Goal: Navigation & Orientation: Find specific page/section

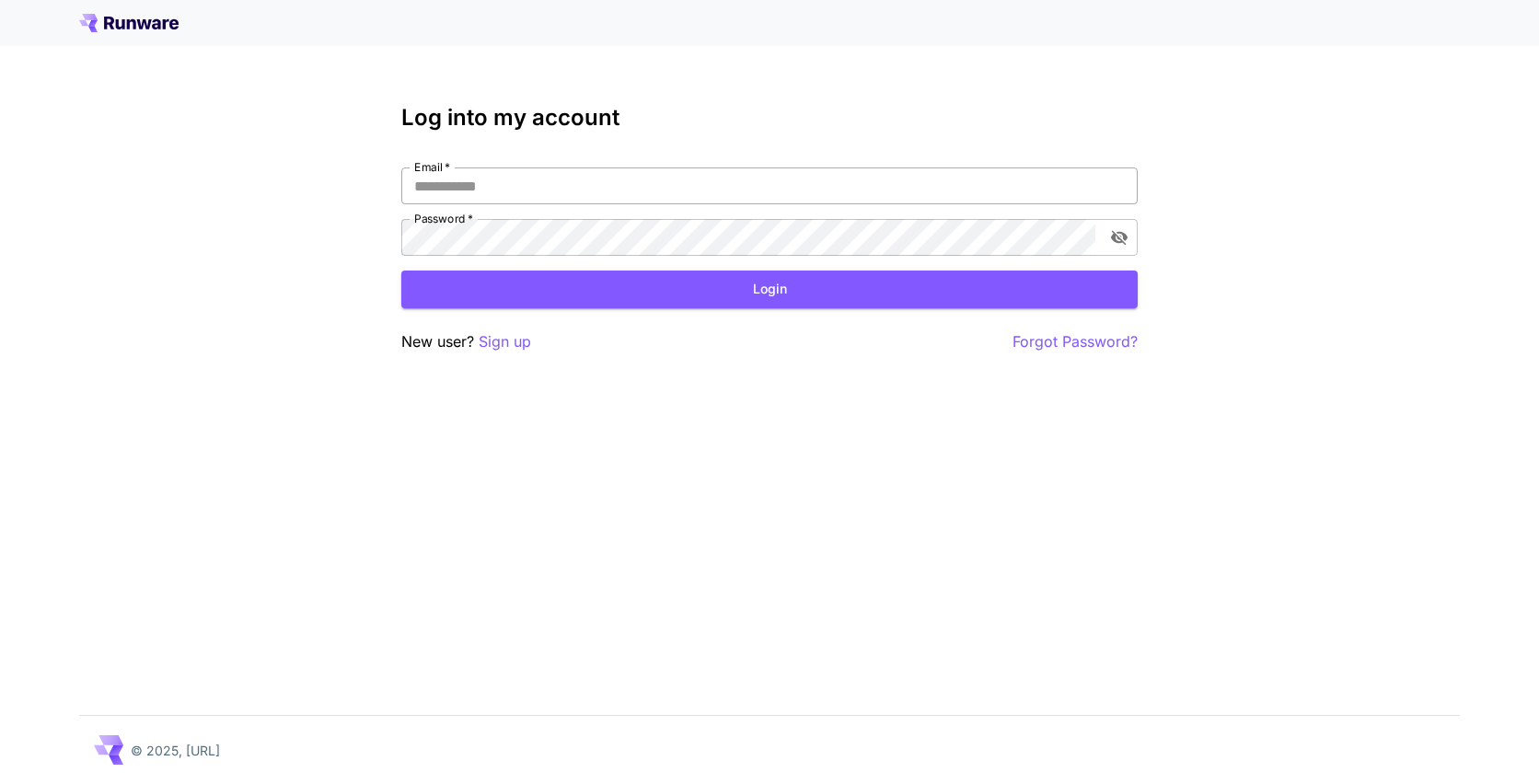
drag, startPoint x: 0, startPoint y: 0, endPoint x: 535, endPoint y: 176, distance: 563.2
click at [535, 176] on input "Email   *" at bounding box center [769, 185] width 736 height 37
type input "**********"
click at [765, 286] on button "Login" at bounding box center [769, 289] width 736 height 37
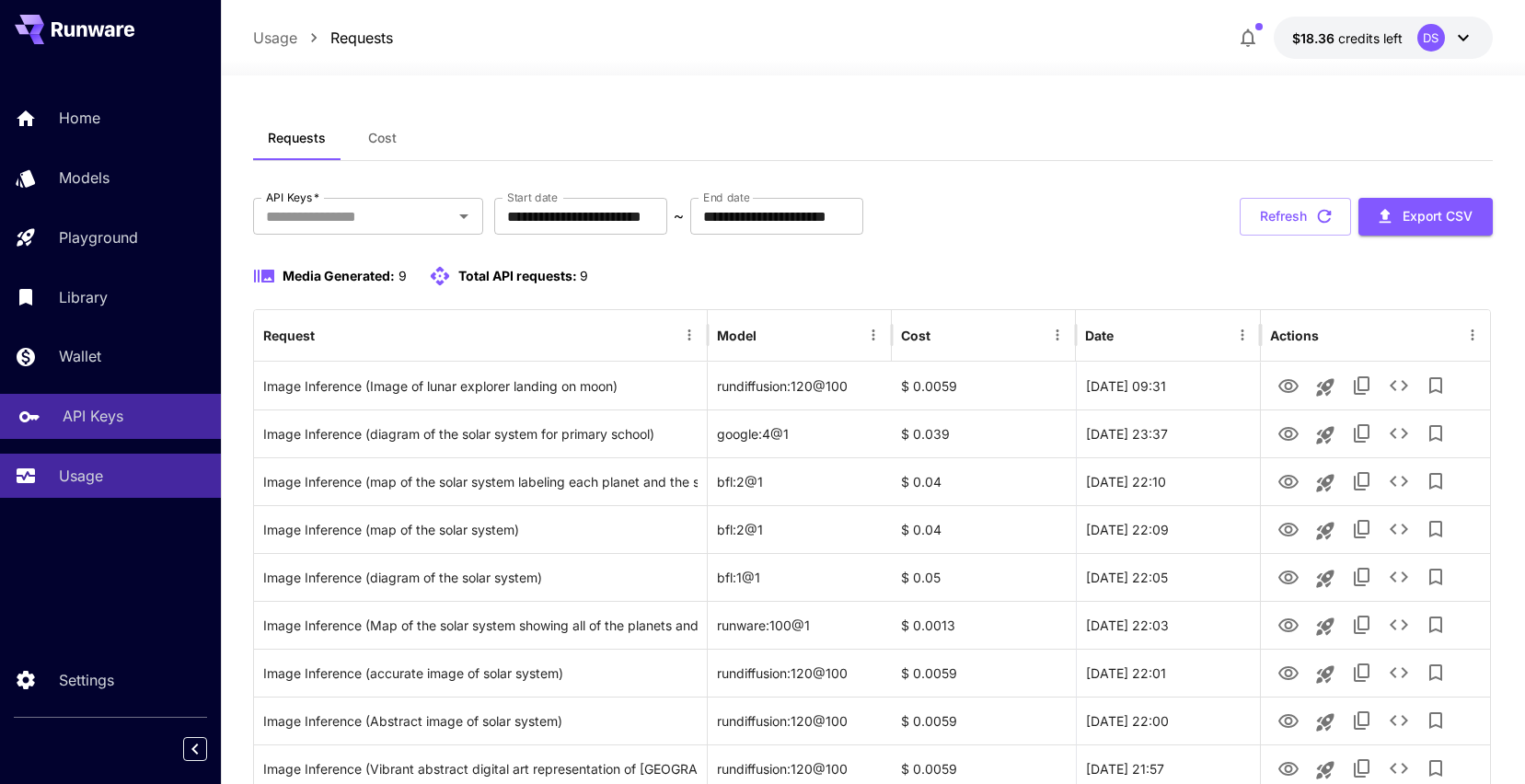
click at [110, 407] on p "API Keys" at bounding box center [93, 416] width 61 height 22
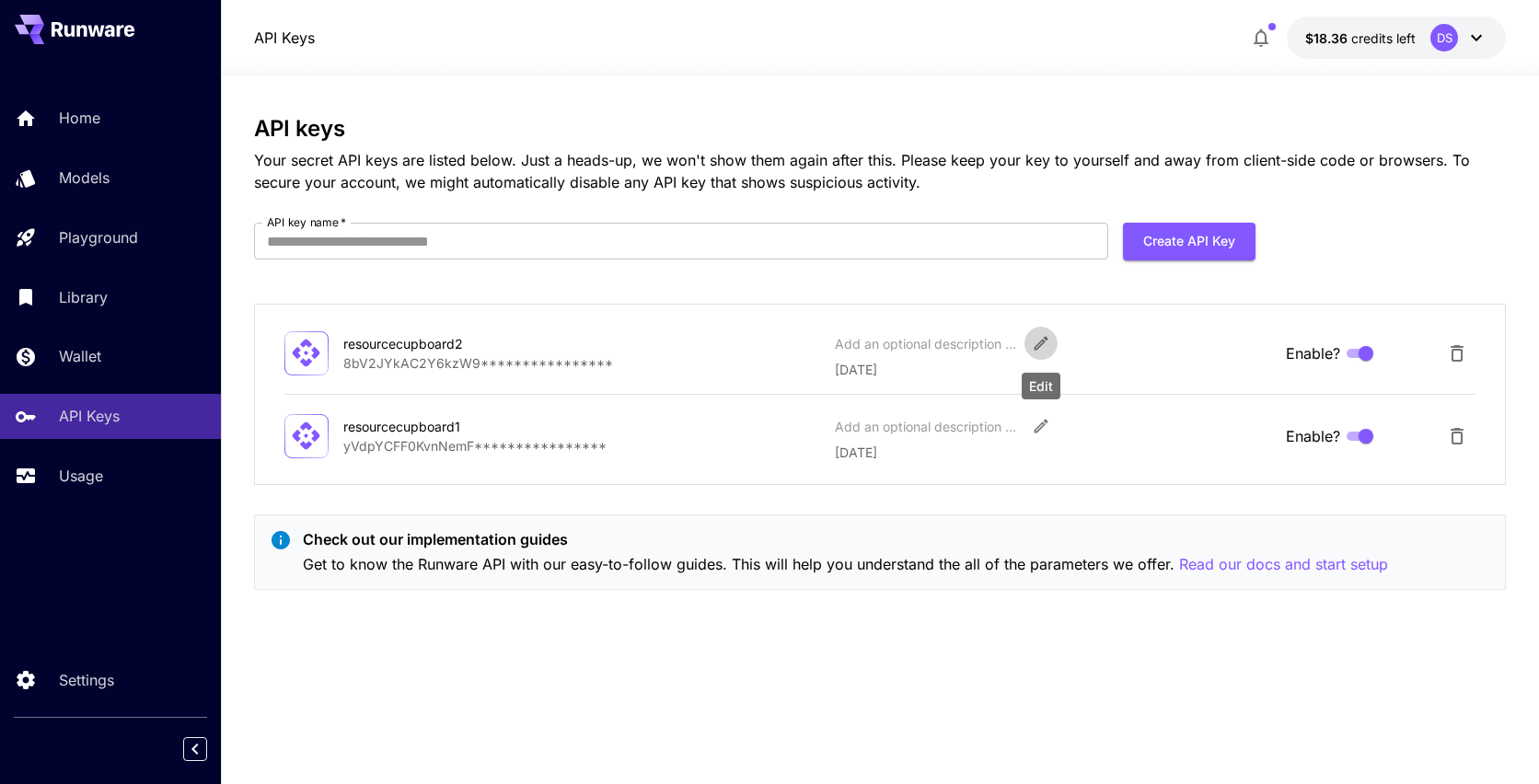
click at [1043, 341] on icon "Edit" at bounding box center [1041, 344] width 19 height 19
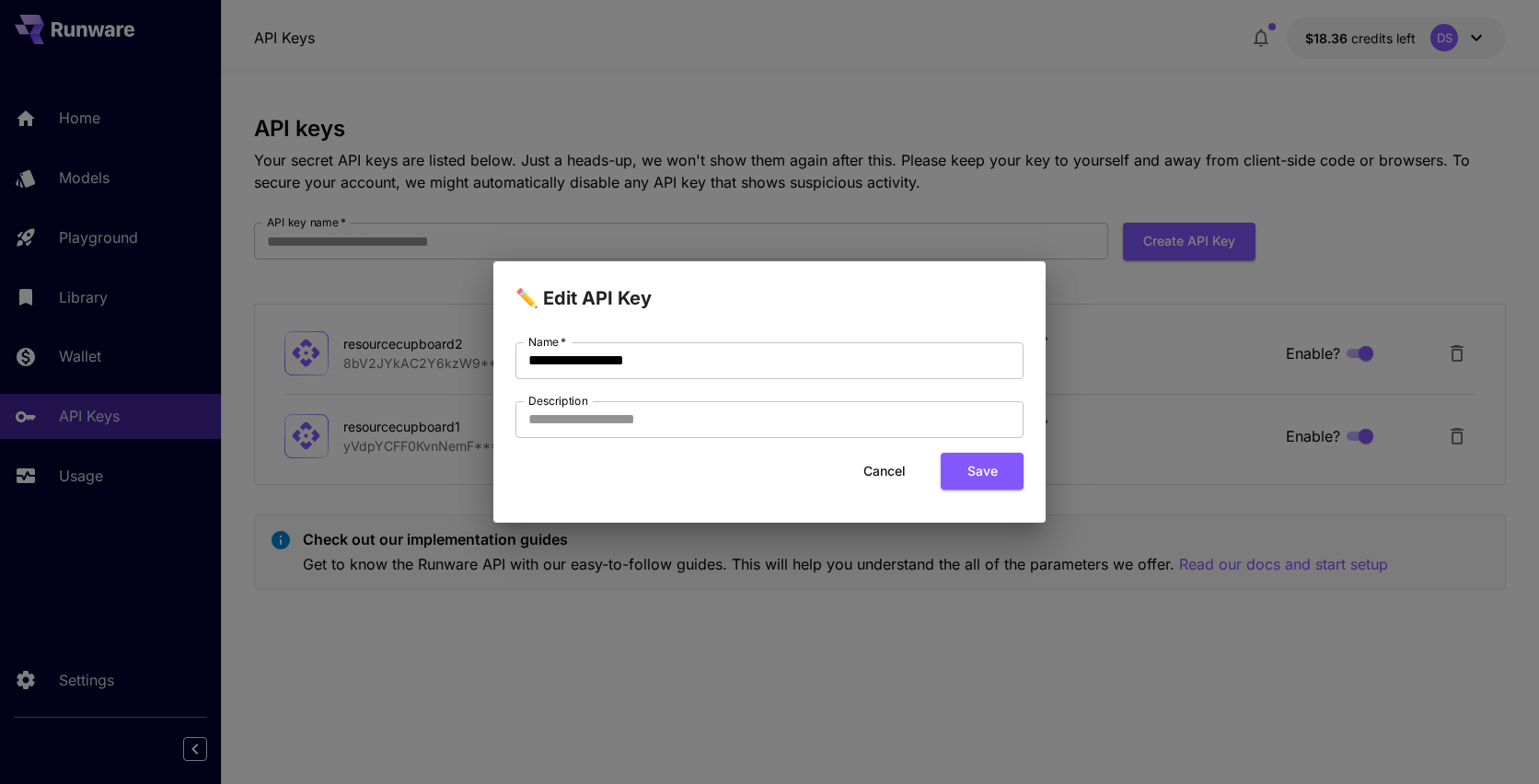
click at [886, 470] on button "Cancel" at bounding box center [884, 471] width 82 height 37
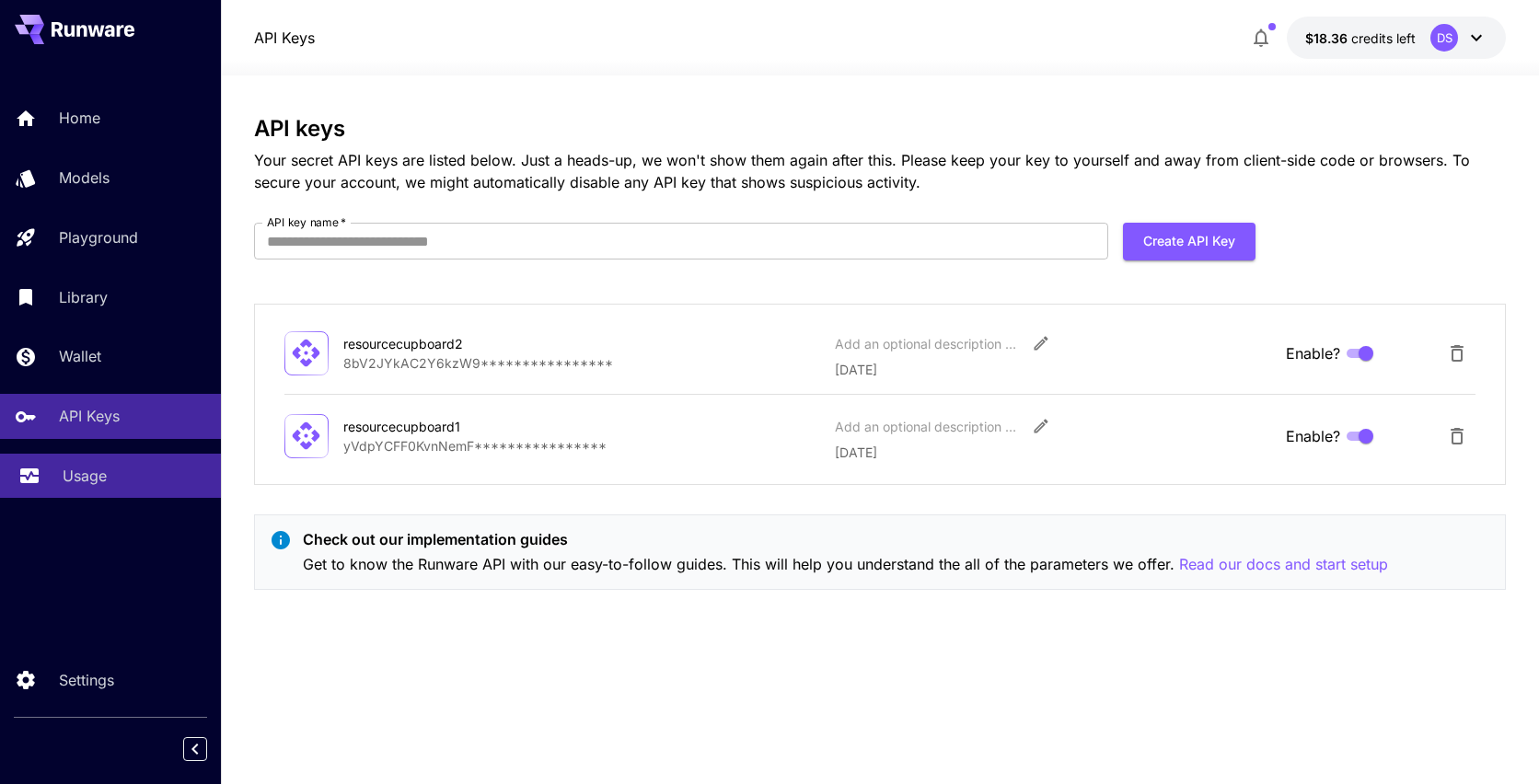
click at [76, 466] on p "Usage" at bounding box center [84, 476] width 44 height 22
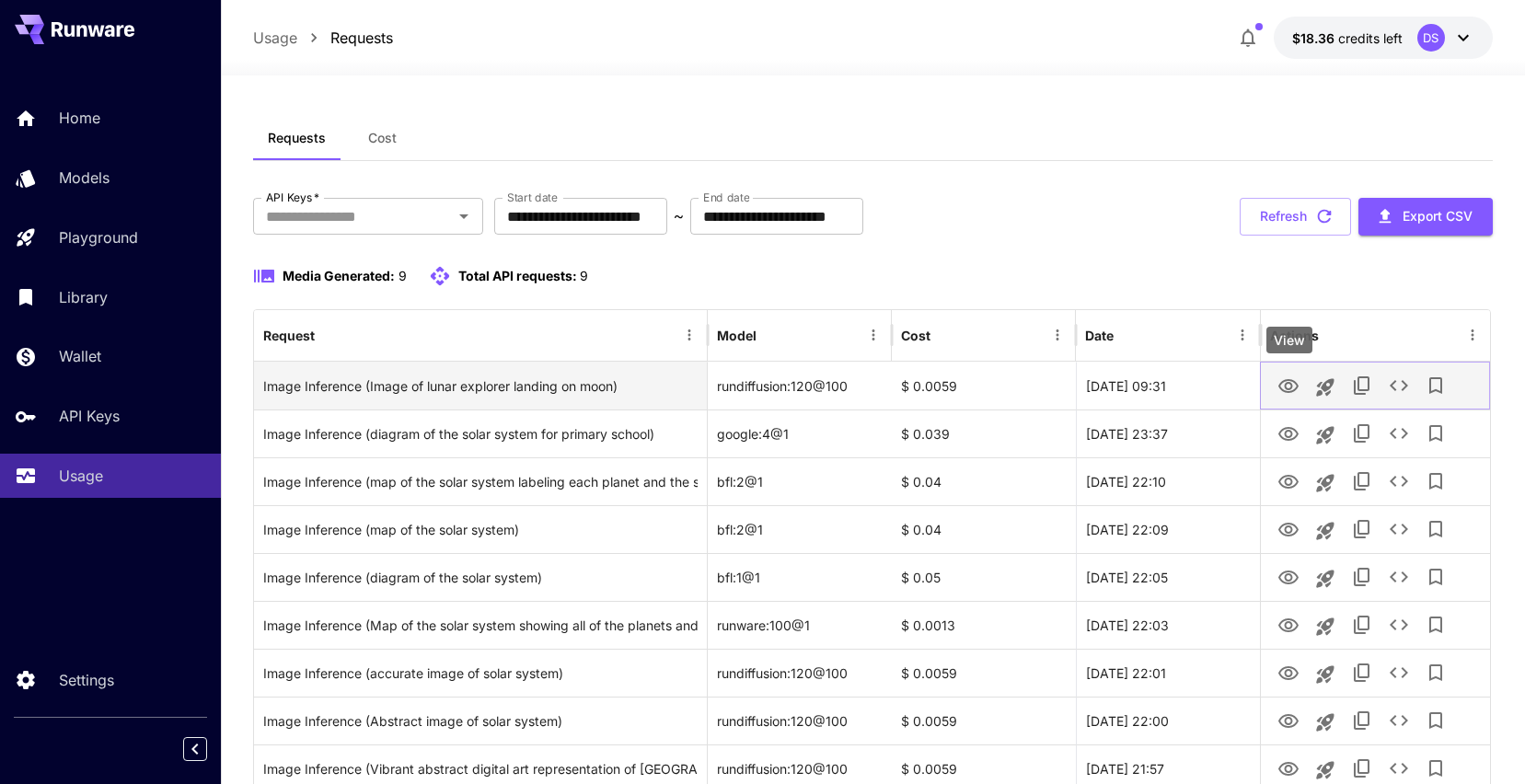
click at [1286, 385] on icon "View" at bounding box center [1289, 386] width 21 height 14
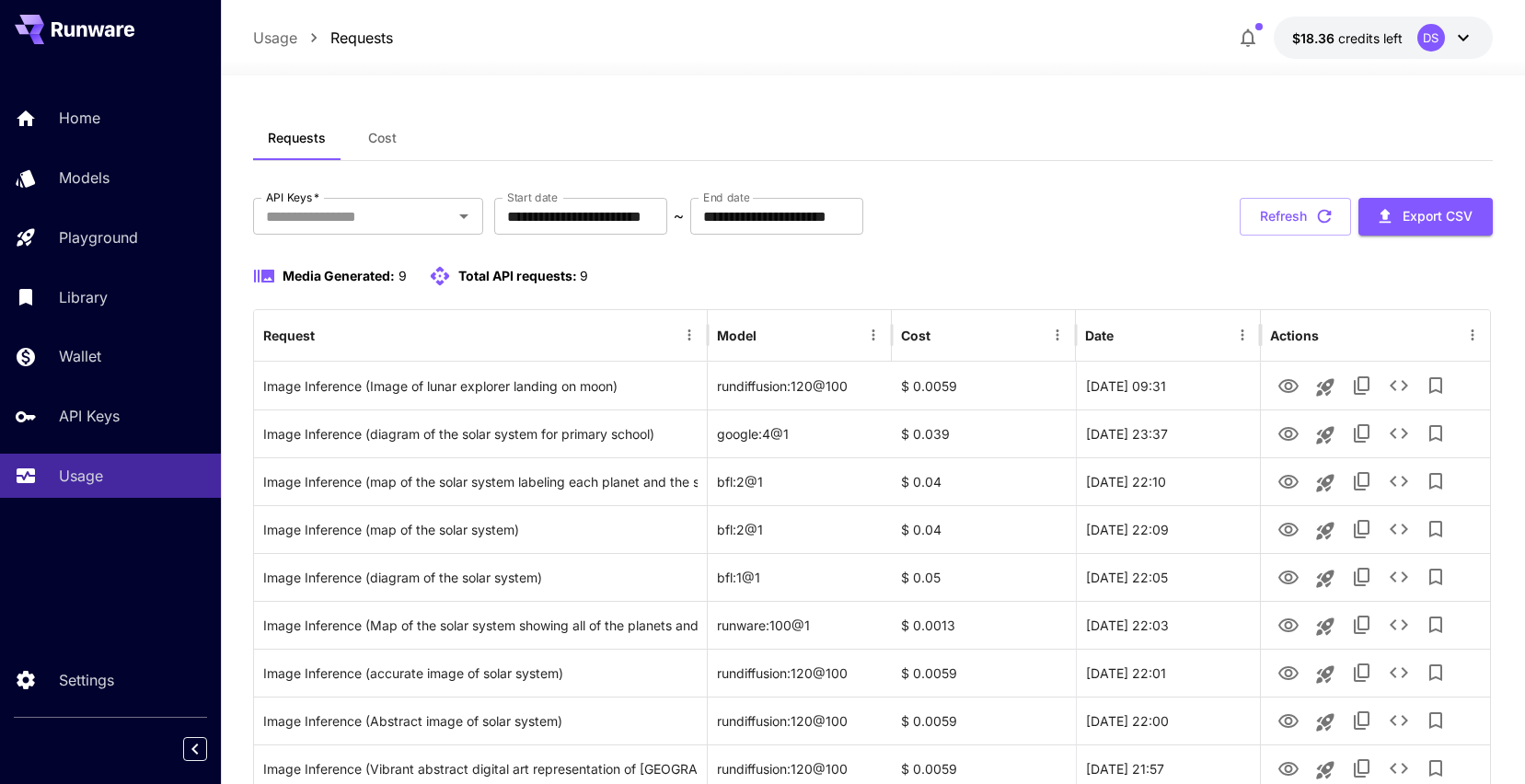
click at [378, 131] on span "Cost" at bounding box center [382, 139] width 28 height 17
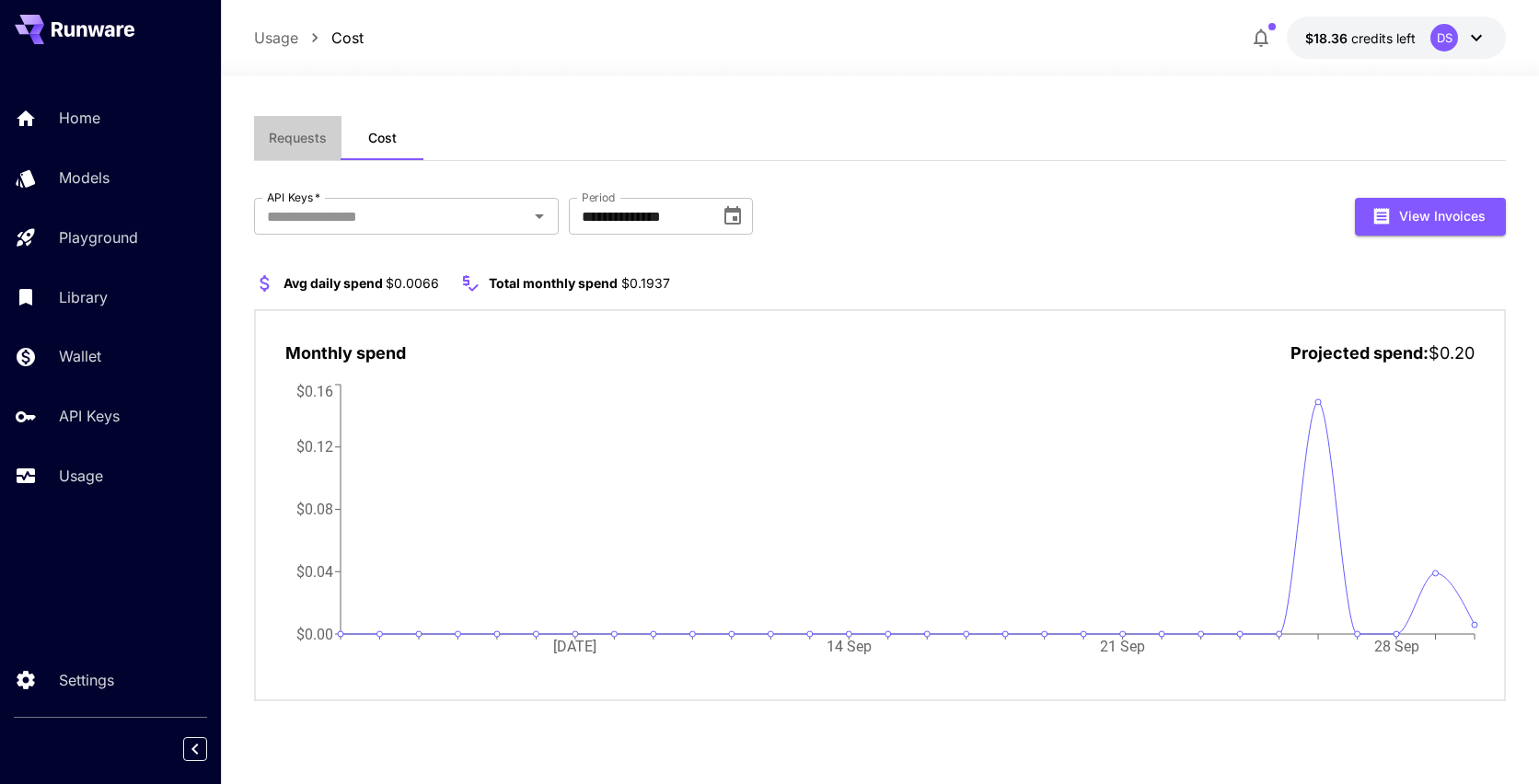
click at [295, 136] on span "Requests" at bounding box center [298, 139] width 58 height 17
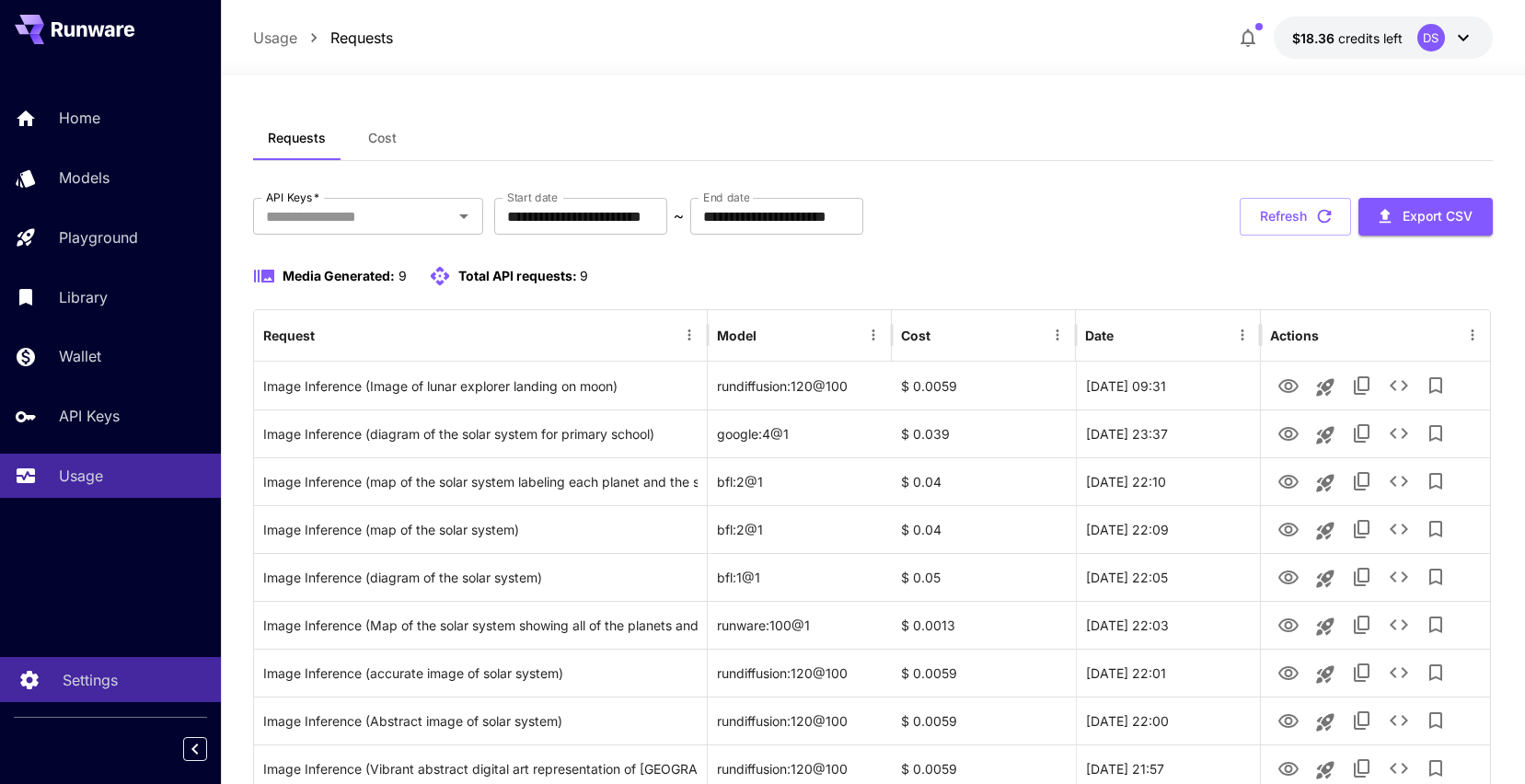
click at [90, 674] on p "Settings" at bounding box center [90, 680] width 55 height 22
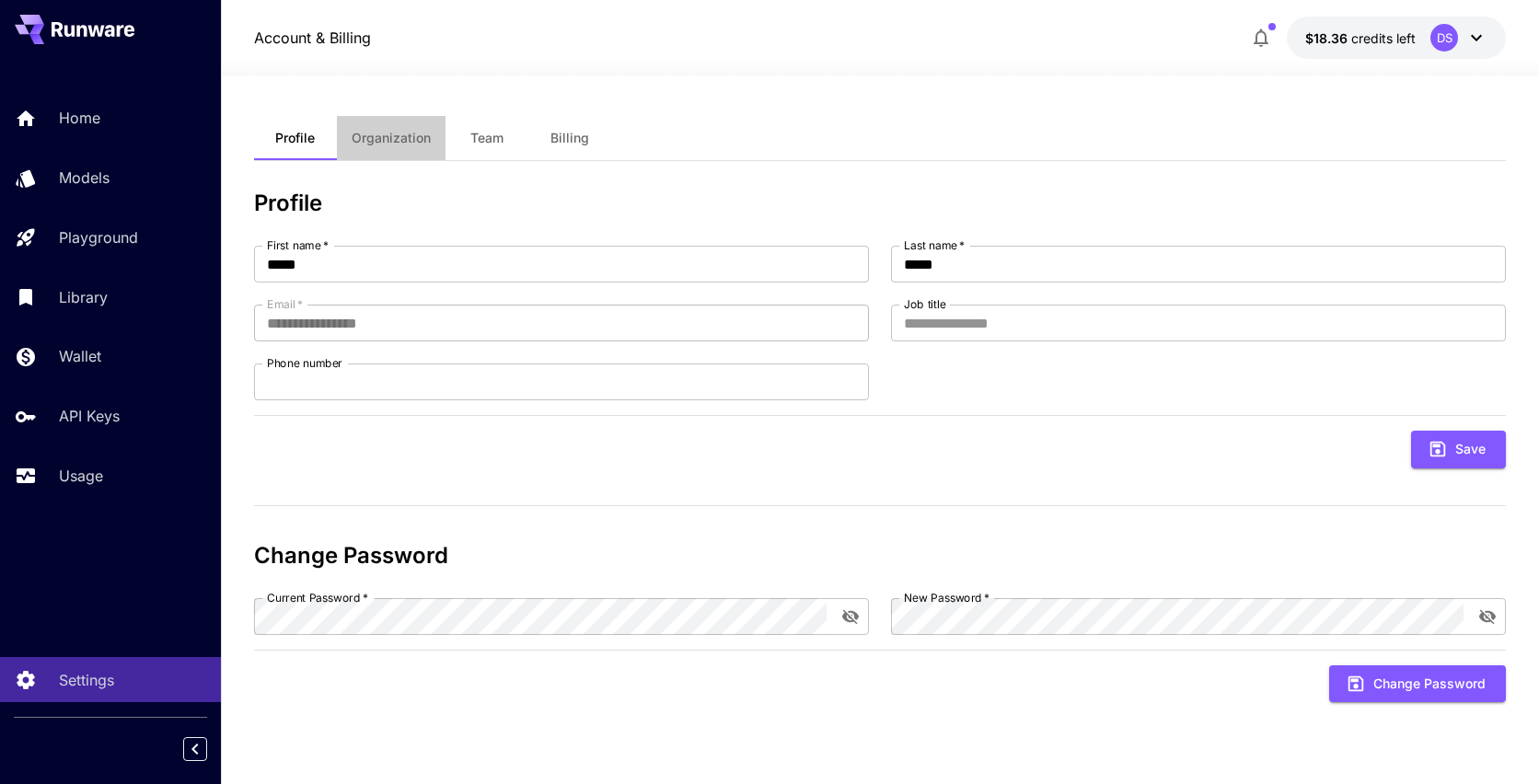
click at [376, 141] on span "Organization" at bounding box center [391, 139] width 79 height 17
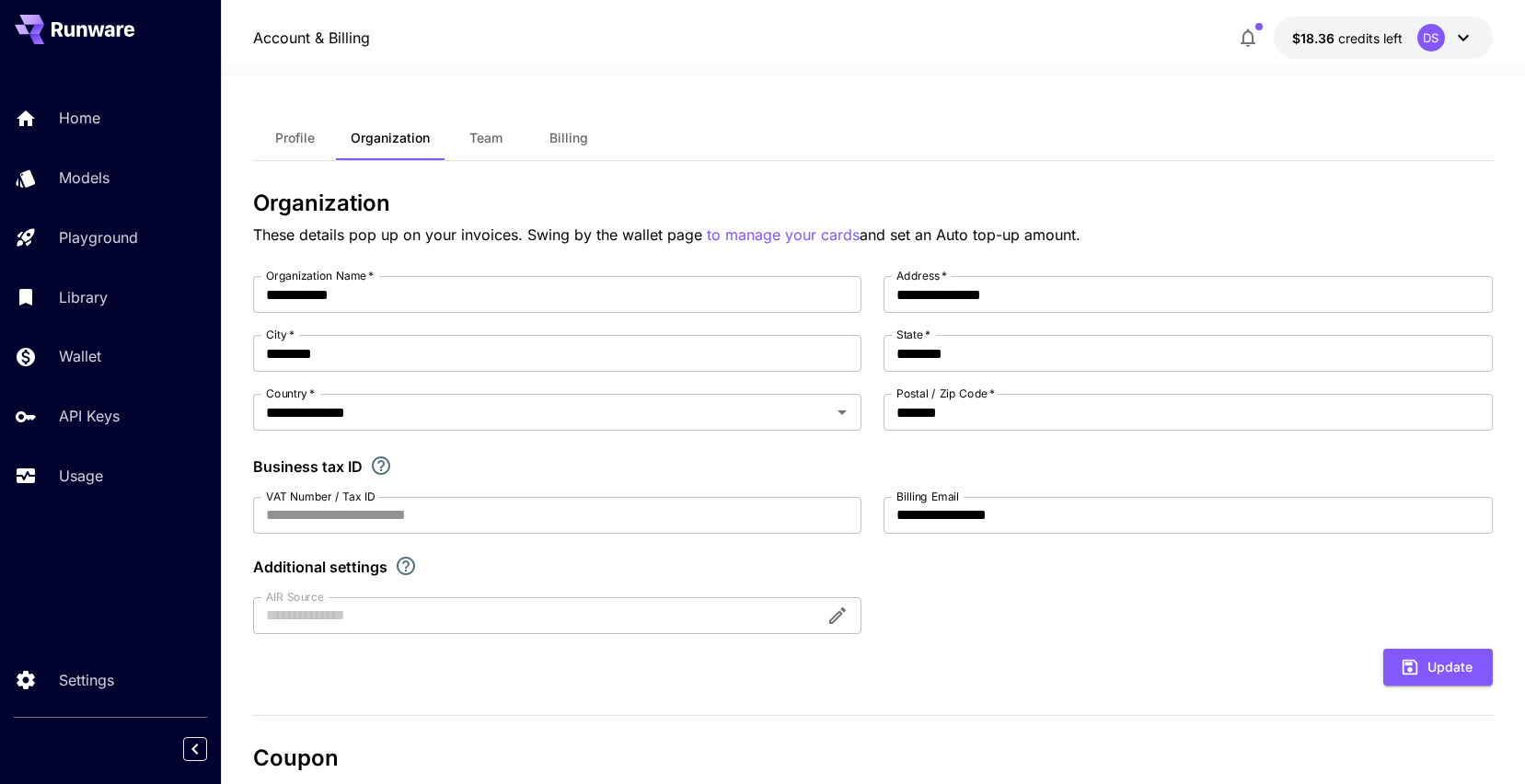
click at [487, 134] on span "Team" at bounding box center [485, 139] width 33 height 17
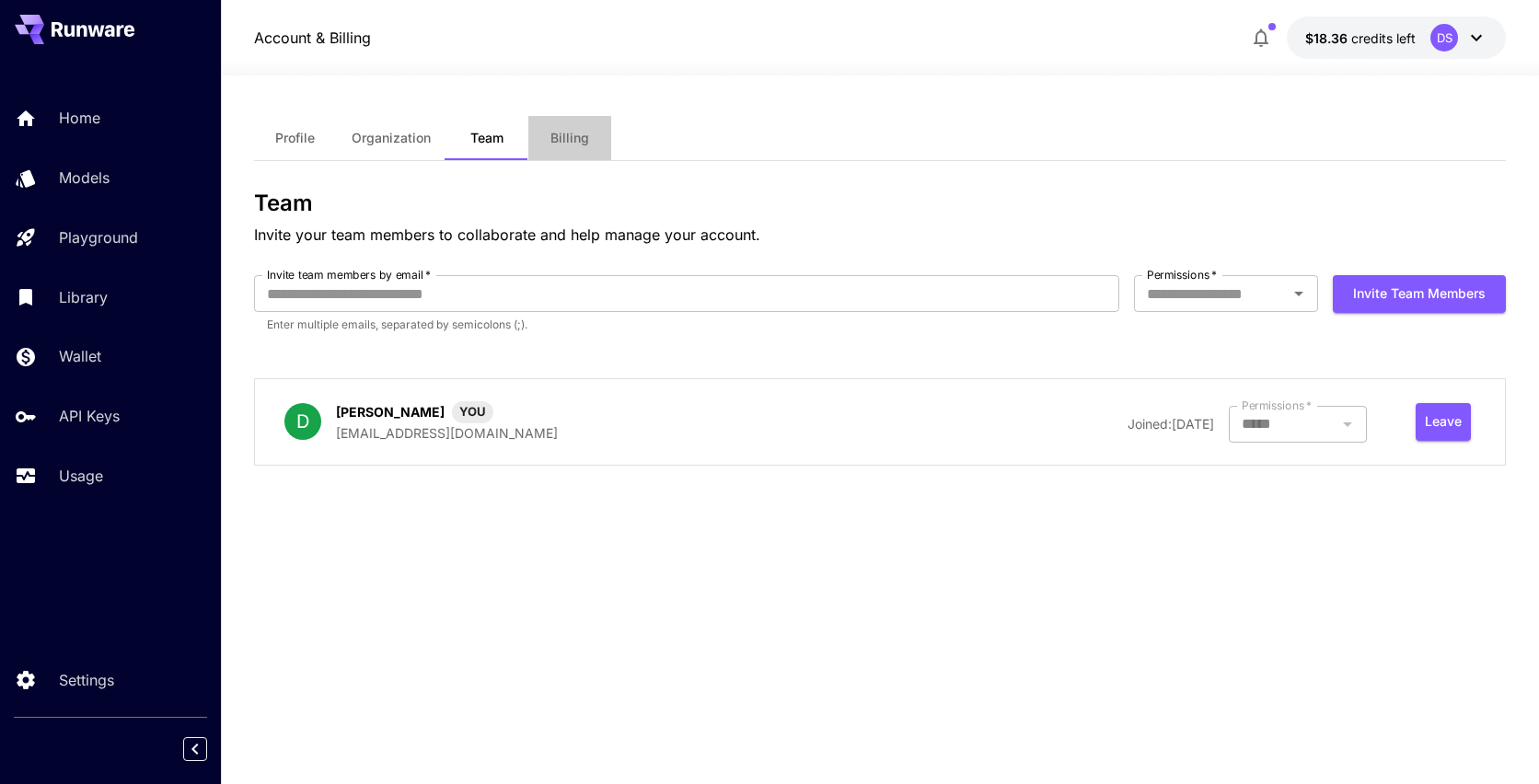
click at [566, 131] on span "Billing" at bounding box center [569, 139] width 38 height 17
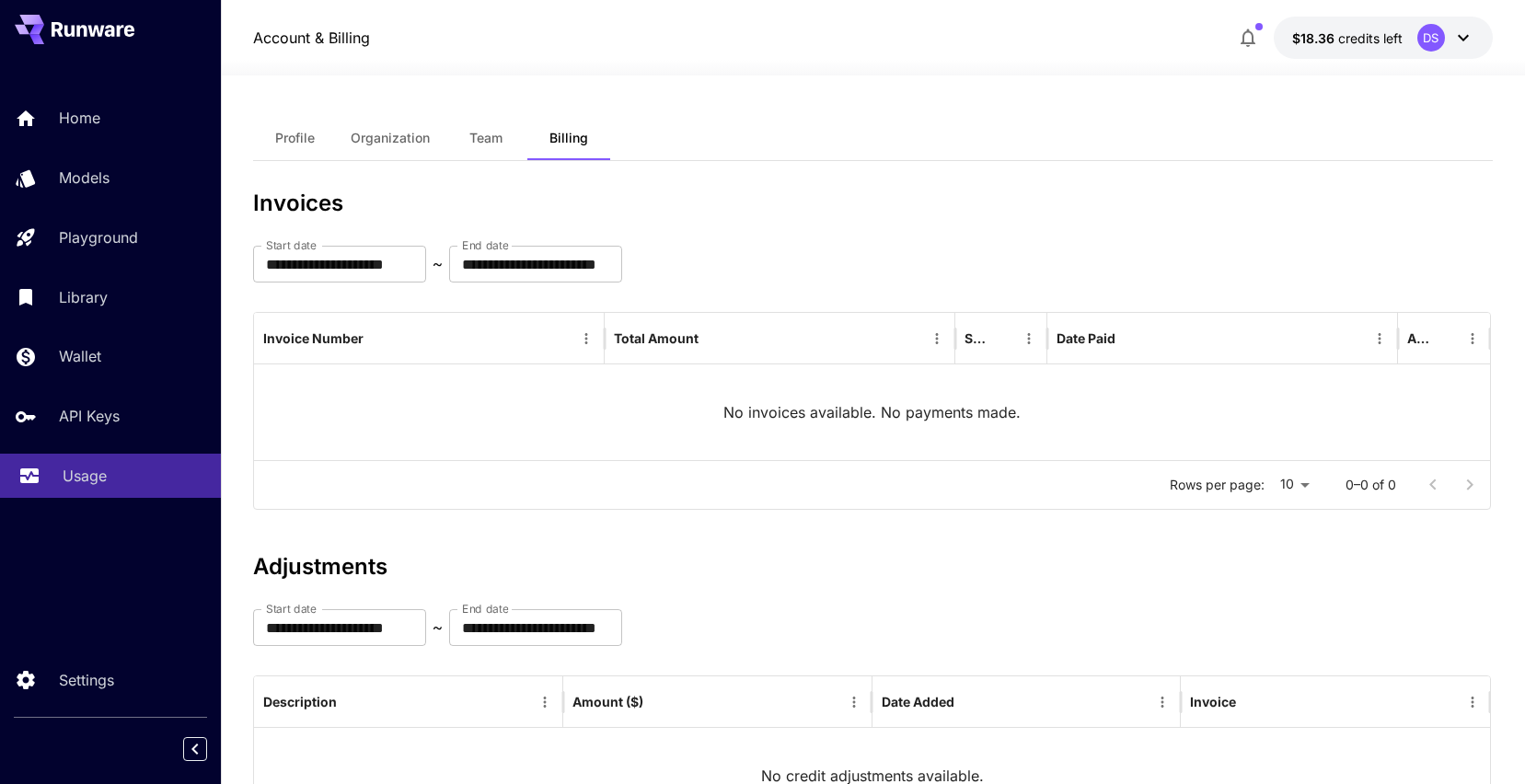
click at [81, 460] on link "Usage" at bounding box center [111, 476] width 221 height 45
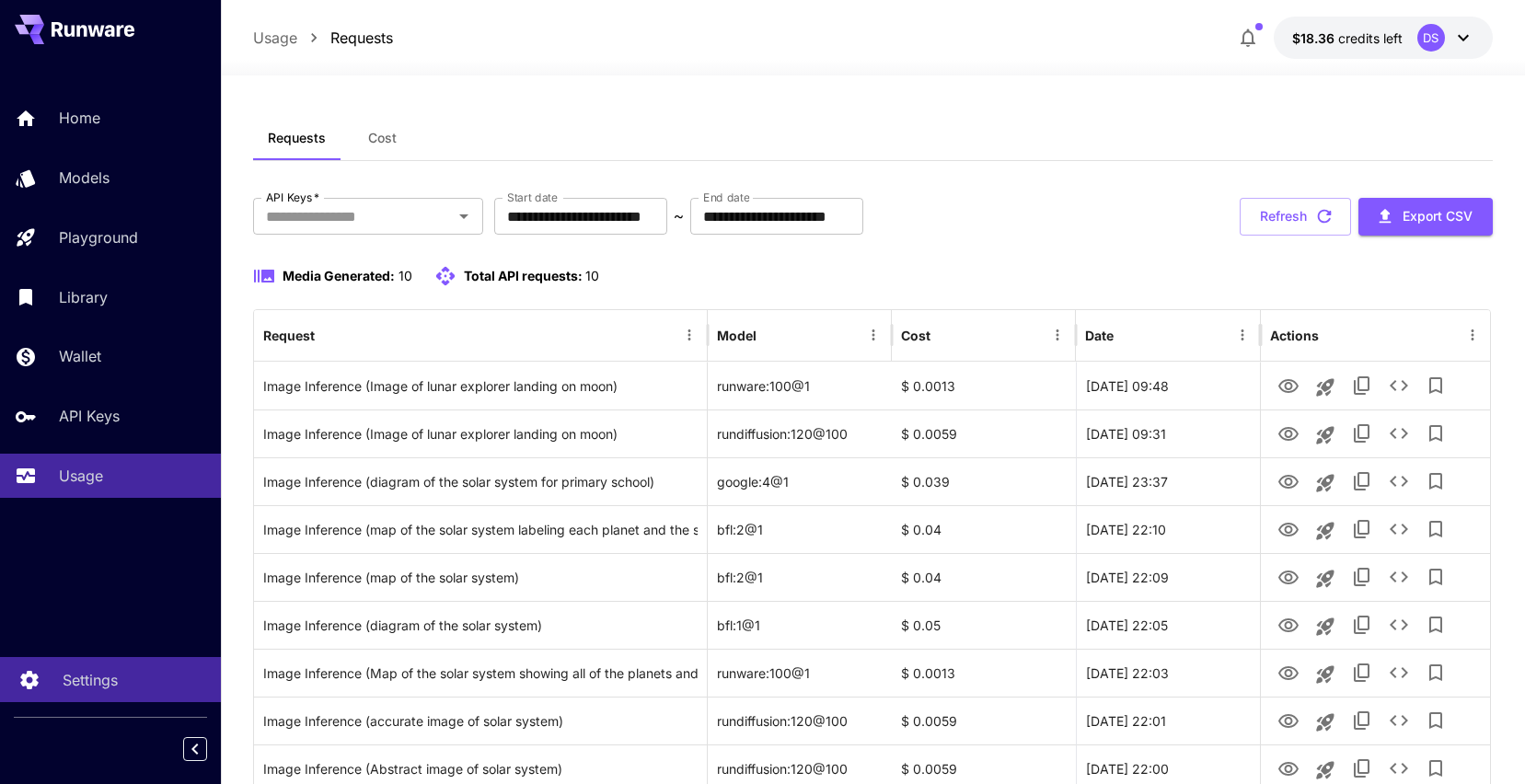
click at [81, 685] on p "Settings" at bounding box center [90, 680] width 55 height 22
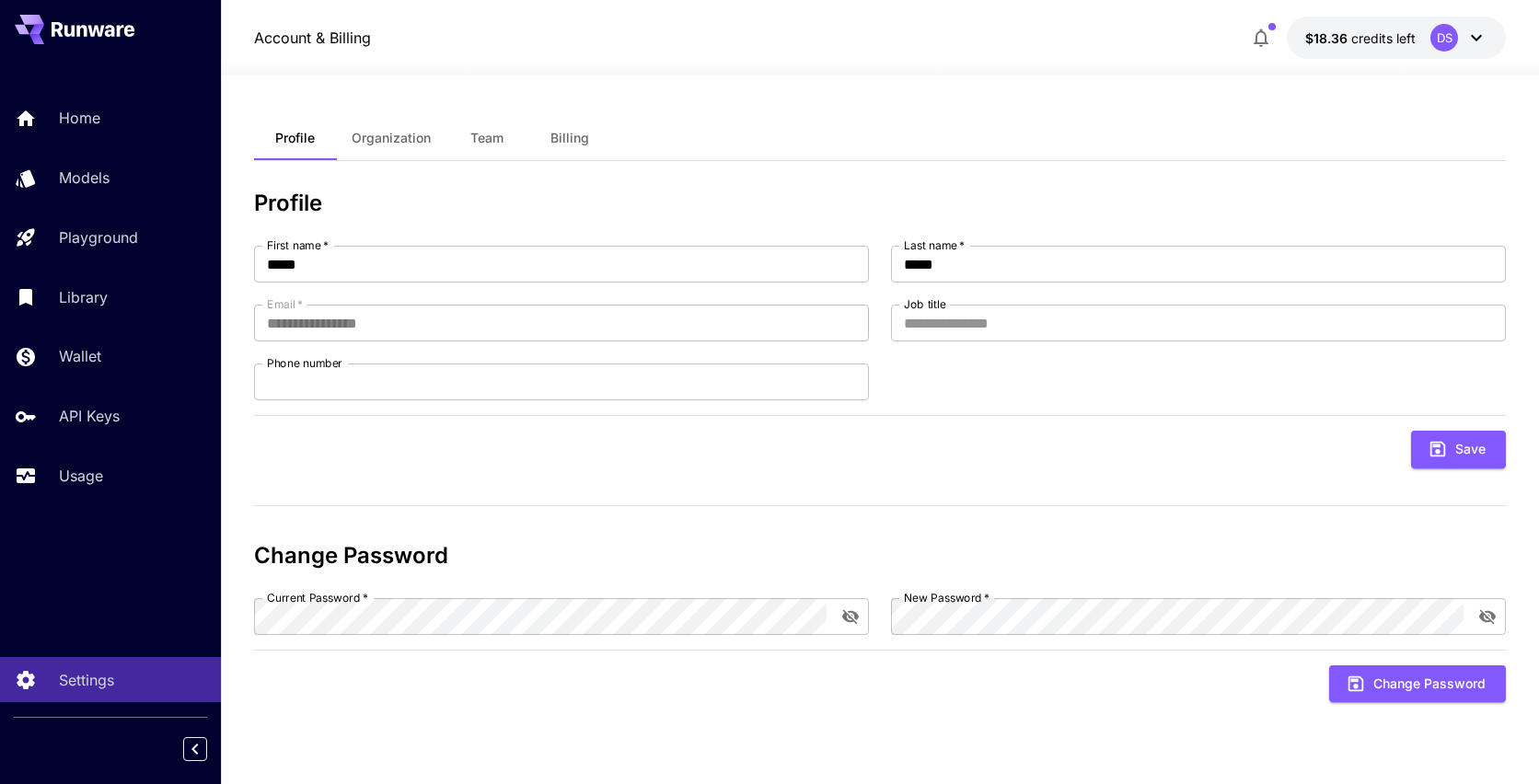
click at [396, 132] on span "Organization" at bounding box center [391, 139] width 79 height 17
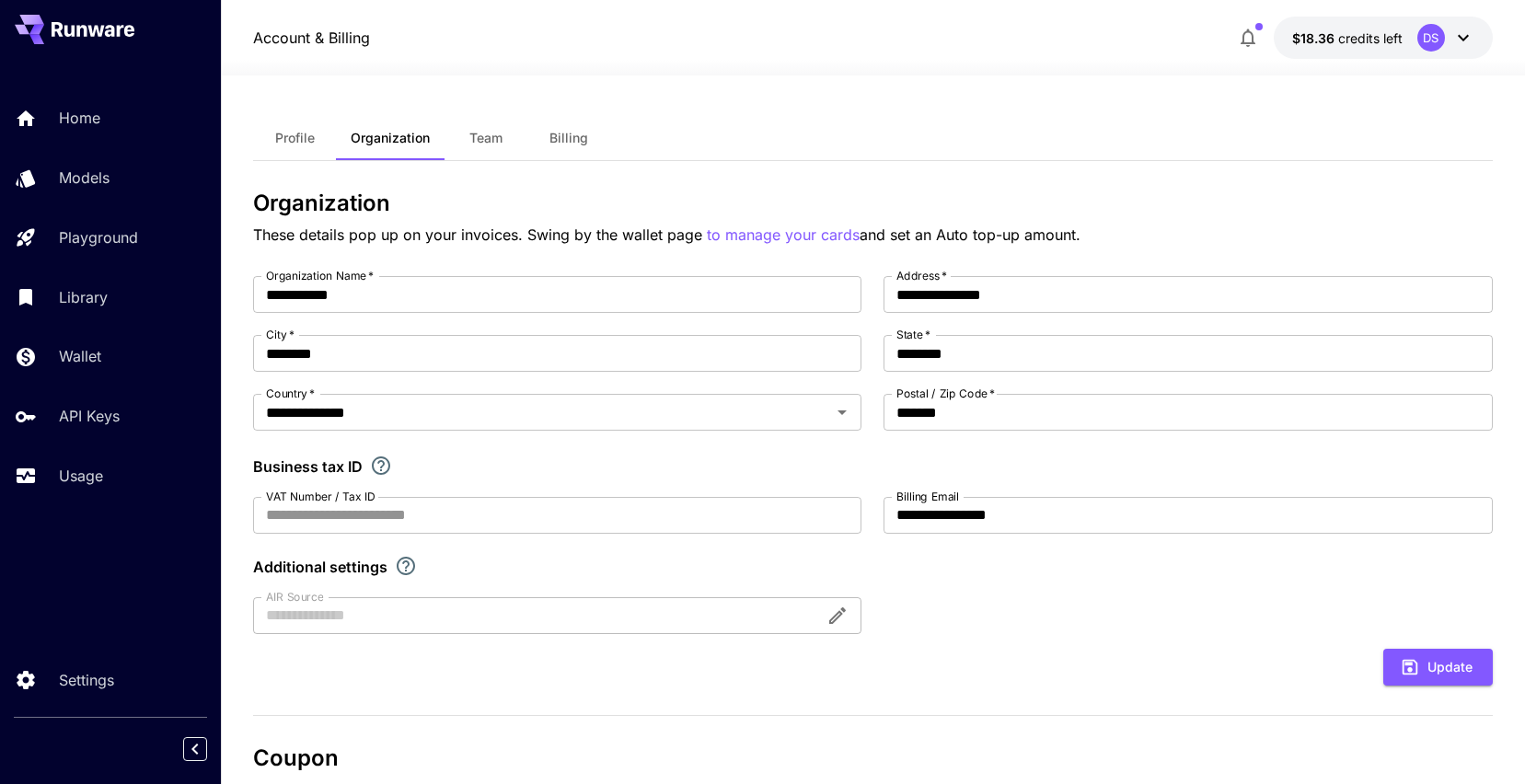
click at [485, 136] on span "Team" at bounding box center [485, 139] width 33 height 17
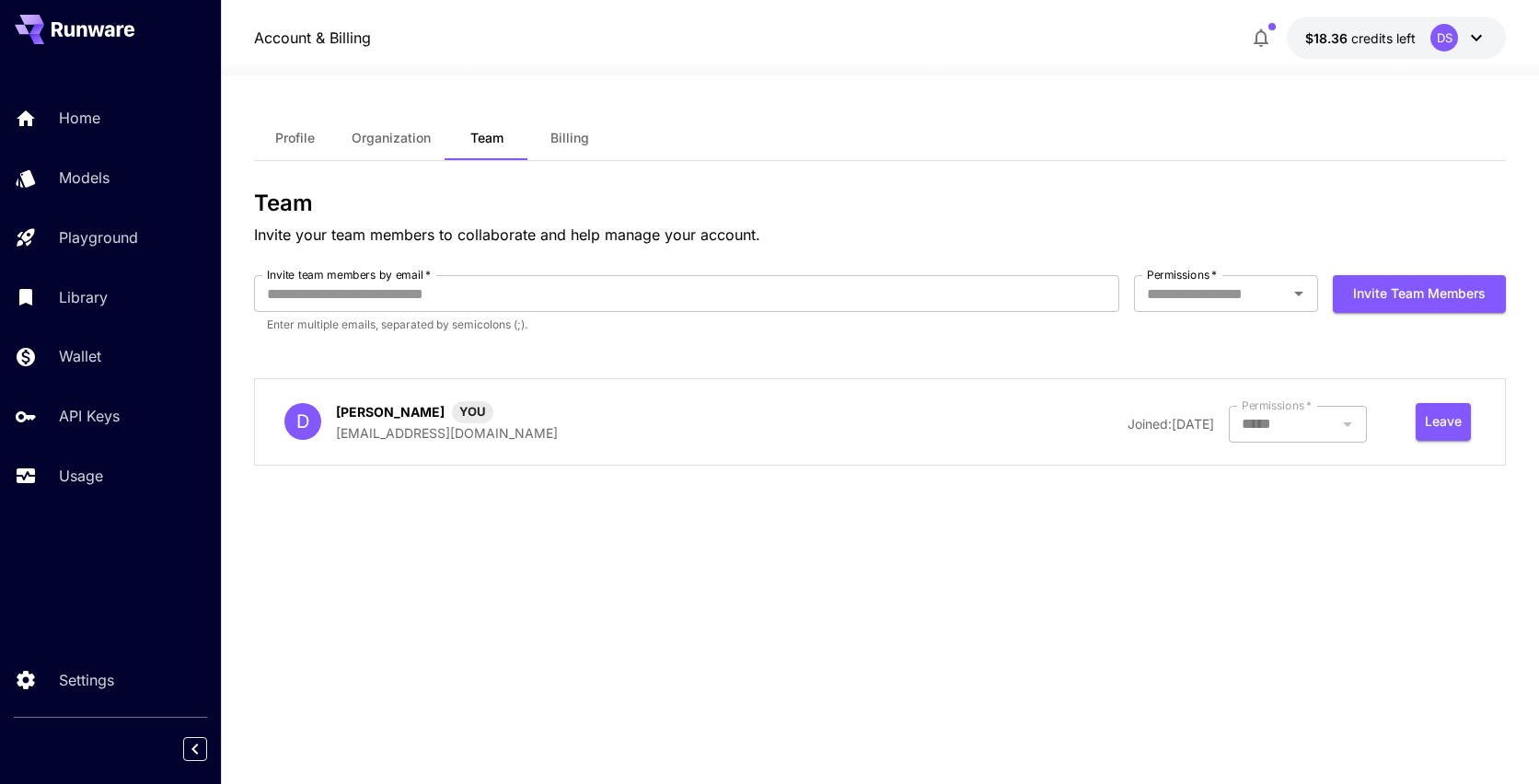
click at [295, 132] on span "Profile" at bounding box center [295, 139] width 39 height 17
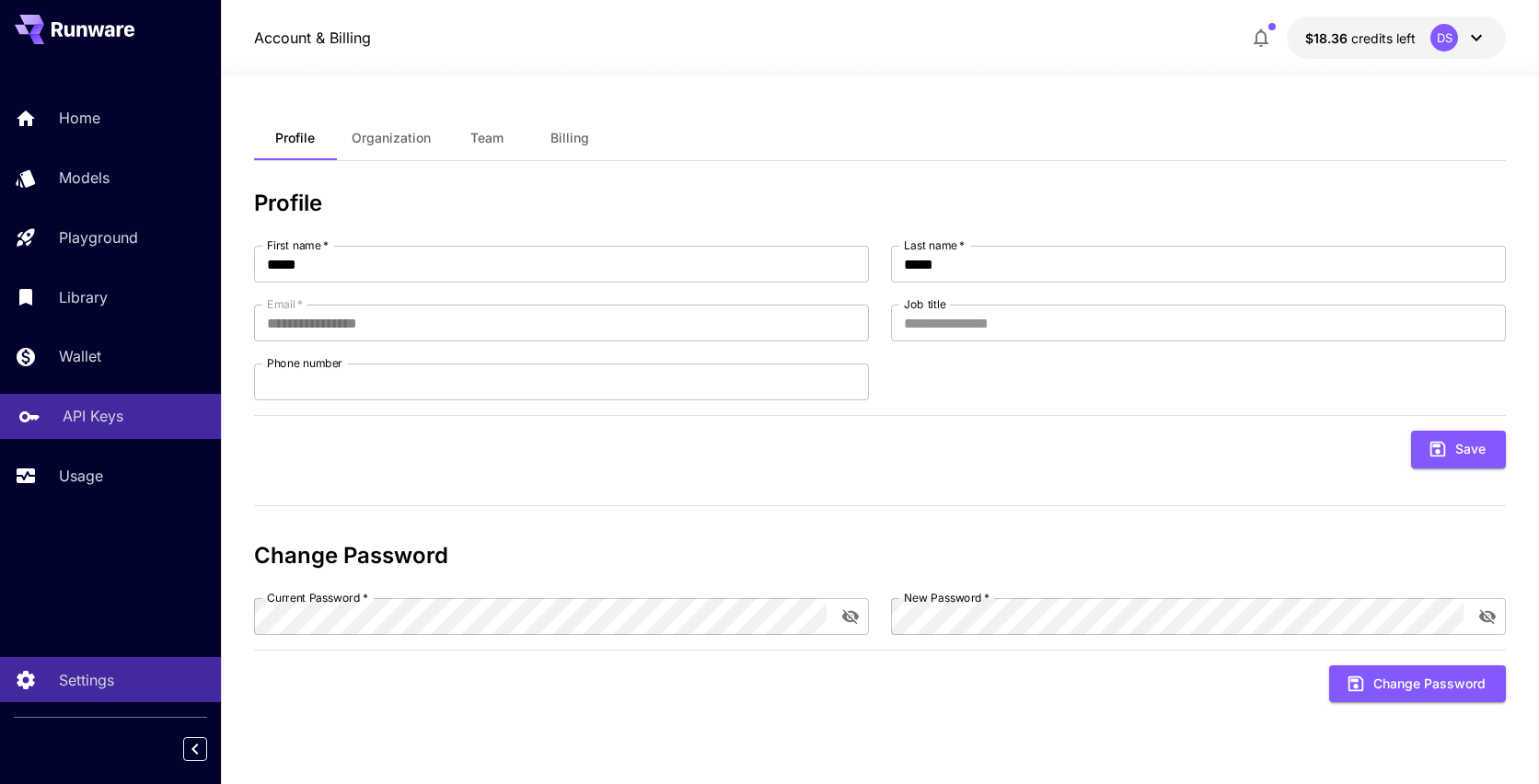
click at [85, 409] on p "API Keys" at bounding box center [93, 416] width 61 height 22
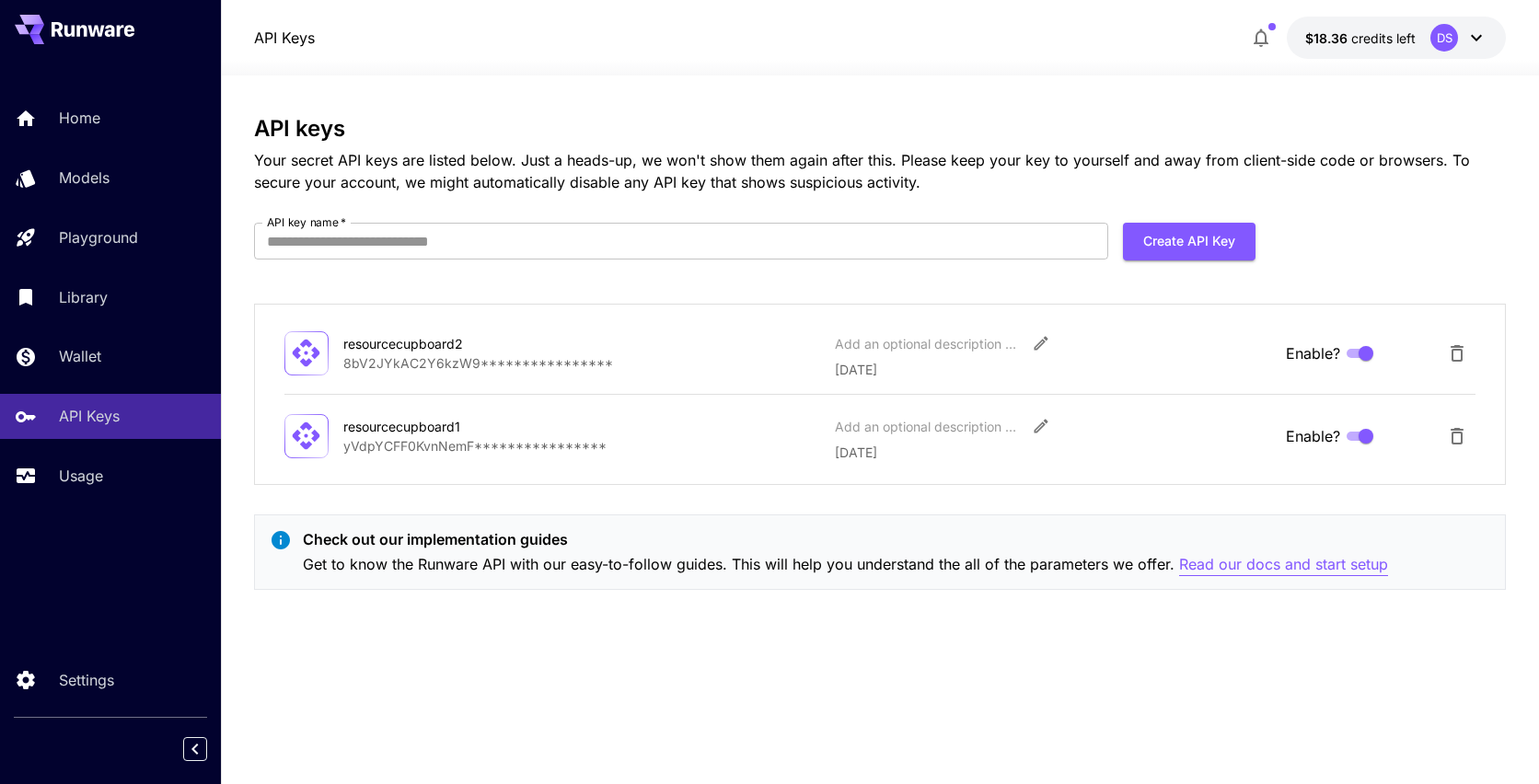
click at [1295, 561] on p "Read our docs and start setup" at bounding box center [1282, 564] width 209 height 23
